Goal: Task Accomplishment & Management: Manage account settings

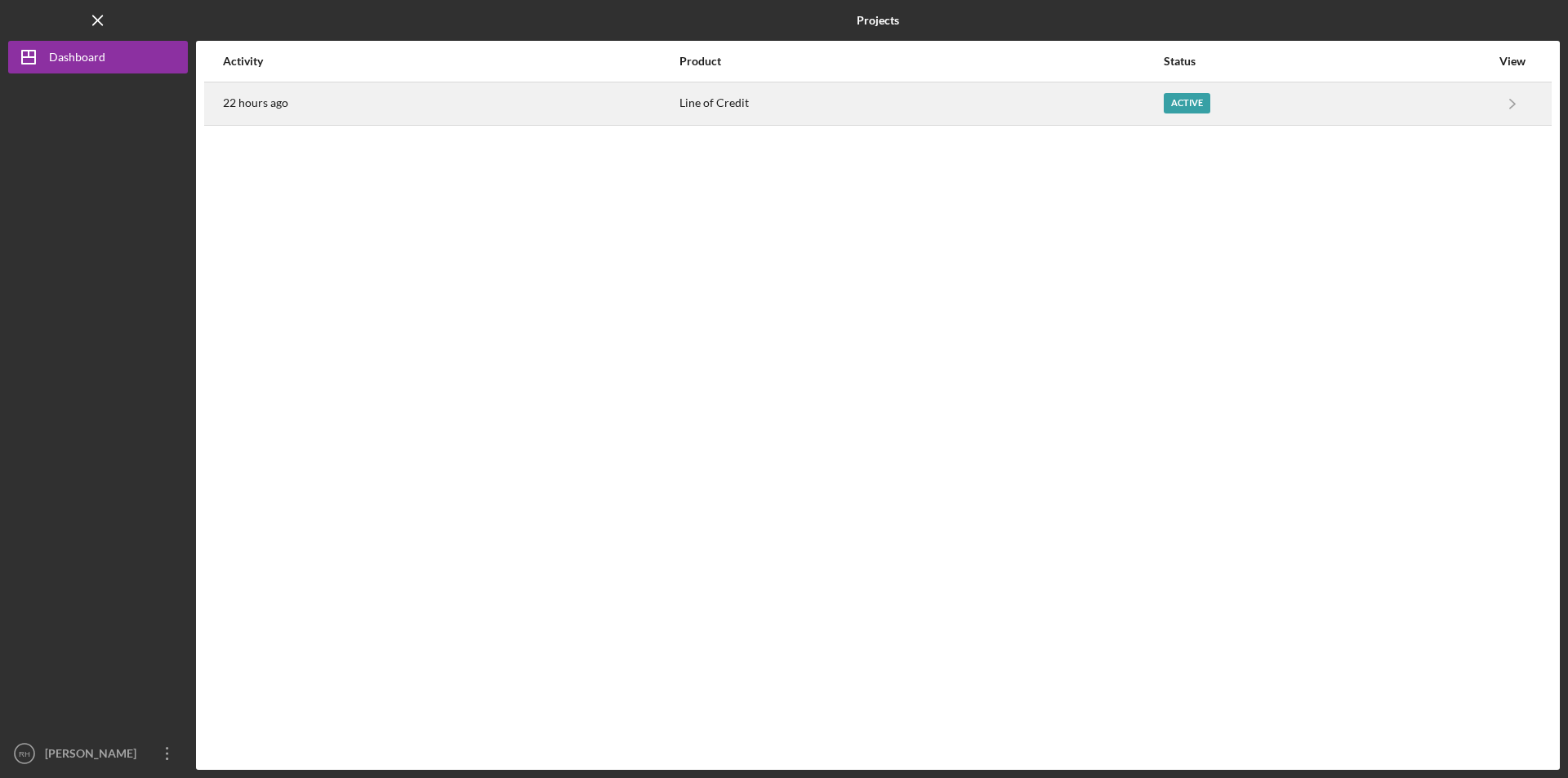
click at [1178, 99] on div "Active" at bounding box center [1187, 103] width 47 height 20
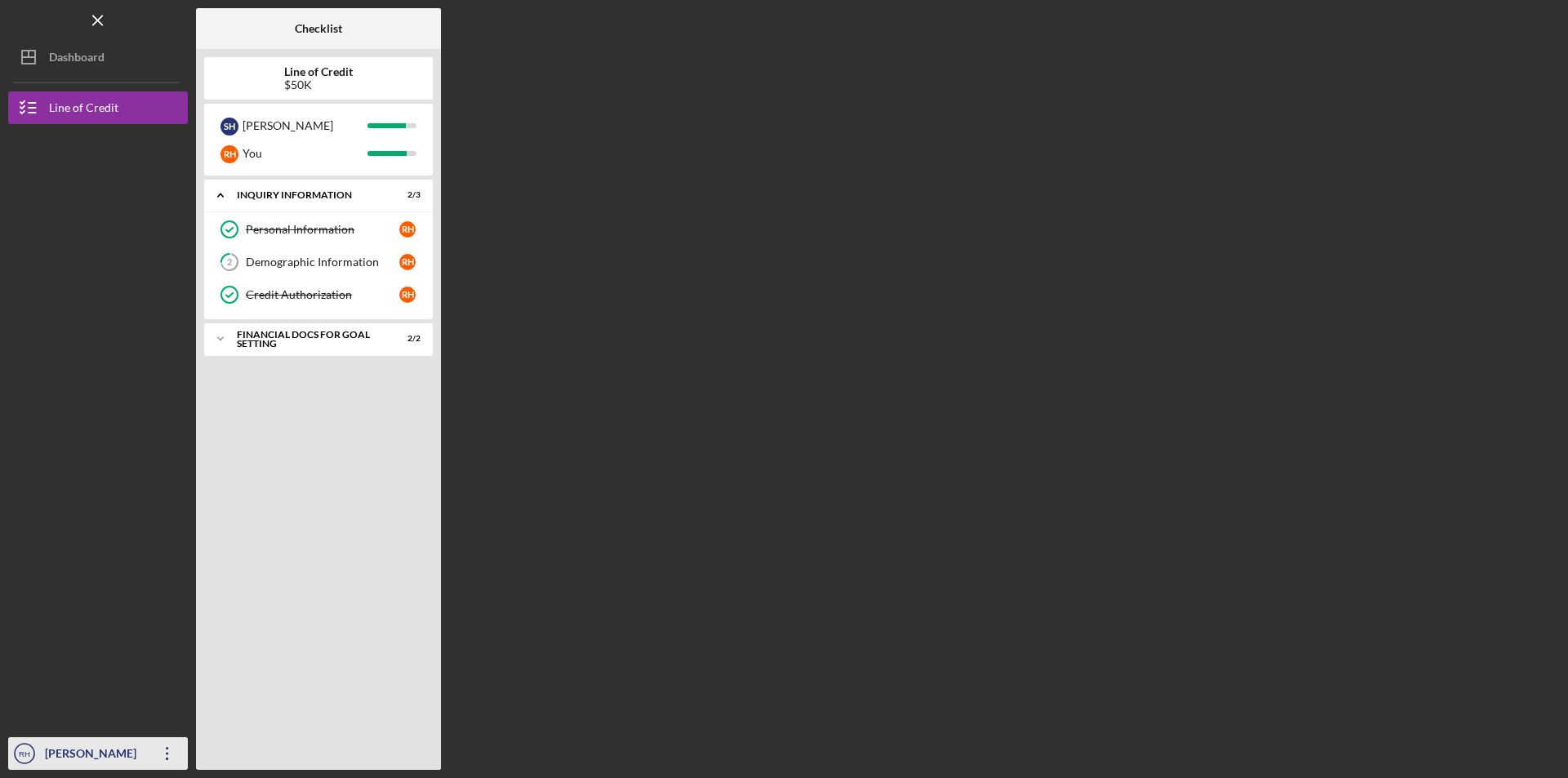
click at [84, 749] on div "[PERSON_NAME]" at bounding box center [93, 756] width 107 height 37
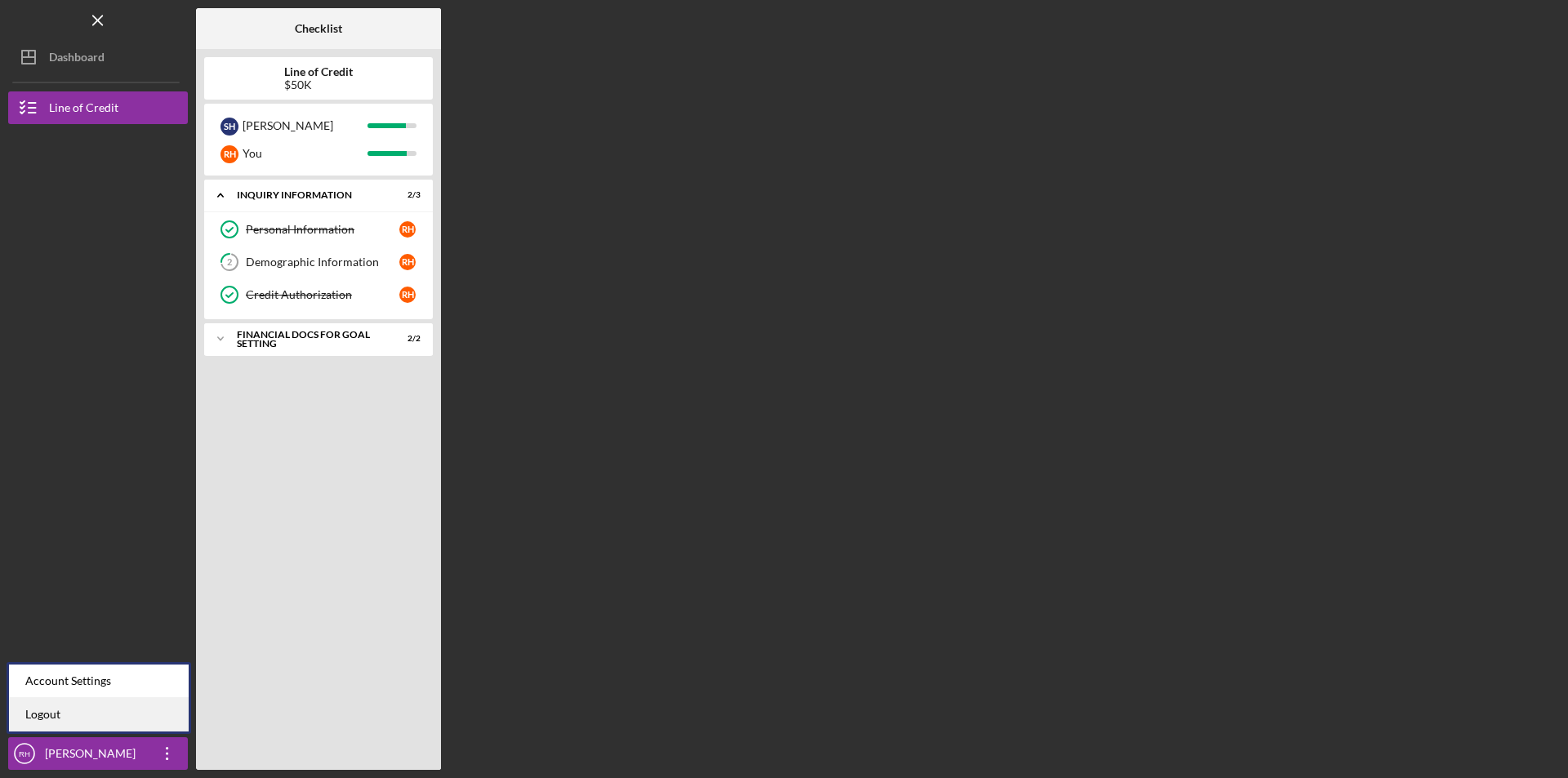
click at [46, 706] on link "Logout" at bounding box center [99, 715] width 180 height 33
